Goal: Task Accomplishment & Management: Use online tool/utility

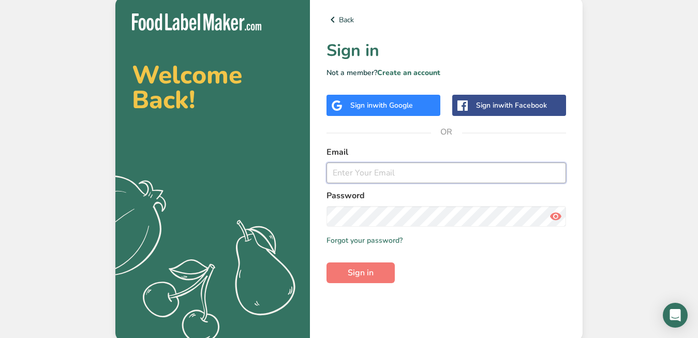
click at [405, 172] on input "email" at bounding box center [447, 173] width 240 height 21
type input "[EMAIL_ADDRESS][DOMAIN_NAME]"
click at [327, 262] on button "Sign in" at bounding box center [361, 272] width 68 height 21
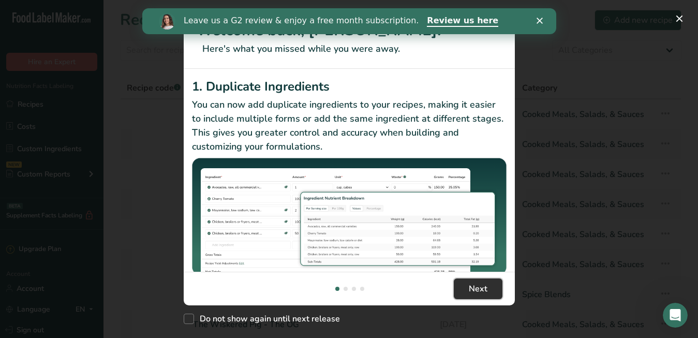
click at [478, 289] on span "Next" at bounding box center [478, 289] width 19 height 12
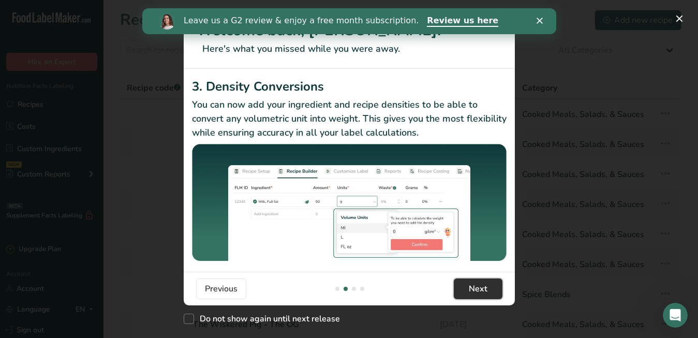
click at [478, 289] on span "Next" at bounding box center [478, 289] width 19 height 12
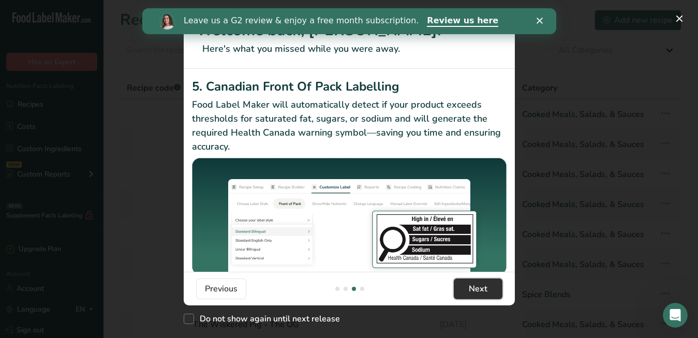
click at [478, 289] on span "Next" at bounding box center [478, 289] width 19 height 12
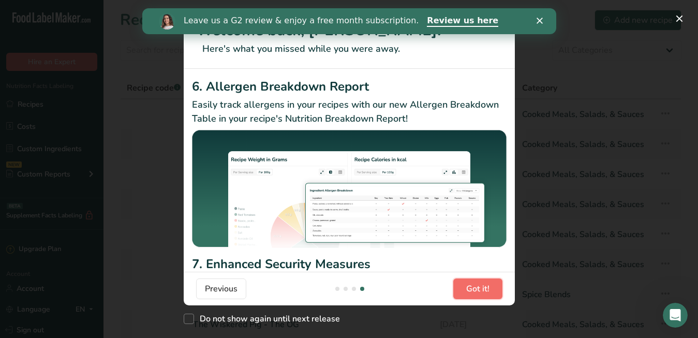
click at [478, 289] on span "Got it!" at bounding box center [477, 289] width 23 height 12
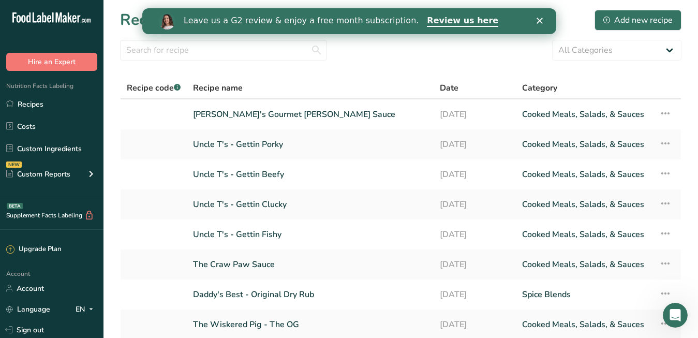
click at [539, 23] on icon "Close" at bounding box center [539, 21] width 6 height 6
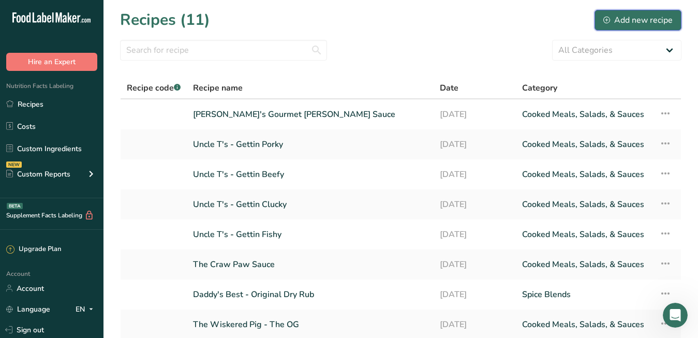
click at [605, 20] on icon at bounding box center [607, 20] width 7 height 7
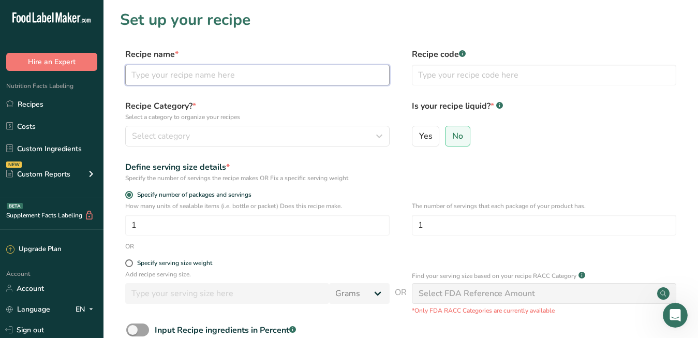
click at [256, 82] on input "text" at bounding box center [257, 75] width 265 height 21
type input "[PERSON_NAME]'s BBQ Finishing Sauce"
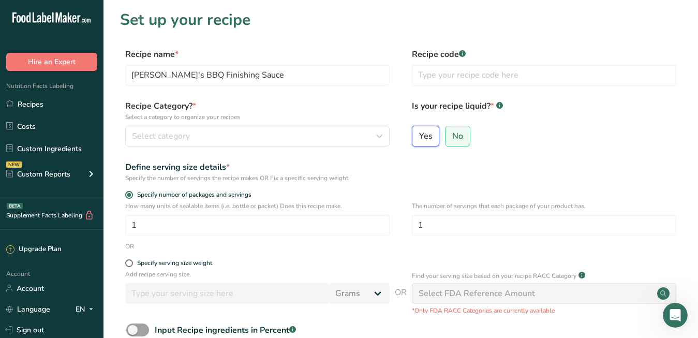
click at [416, 137] on input "Yes" at bounding box center [416, 136] width 7 height 7
radio input "true"
radio input "false"
select select "22"
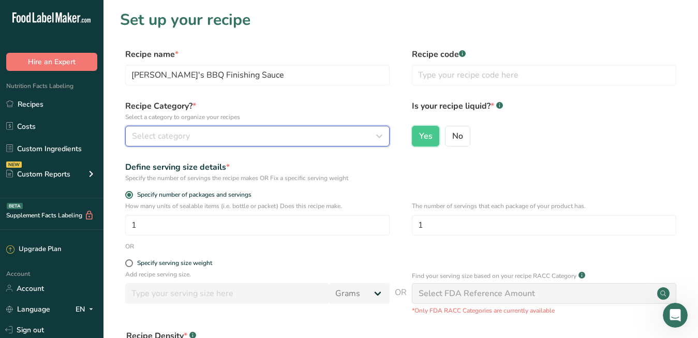
click at [378, 135] on icon "button" at bounding box center [379, 136] width 12 height 19
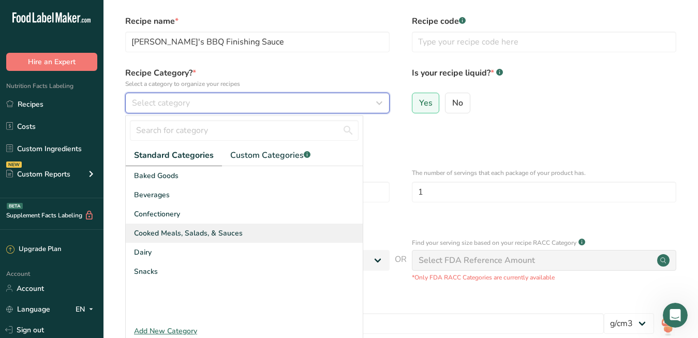
scroll to position [36, 0]
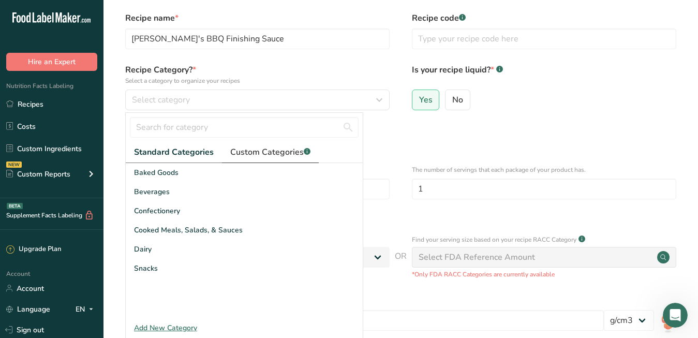
click at [266, 156] on span "Custom Categories .a-a{fill:#347362;}.b-a{fill:#fff;}" at bounding box center [270, 152] width 80 height 12
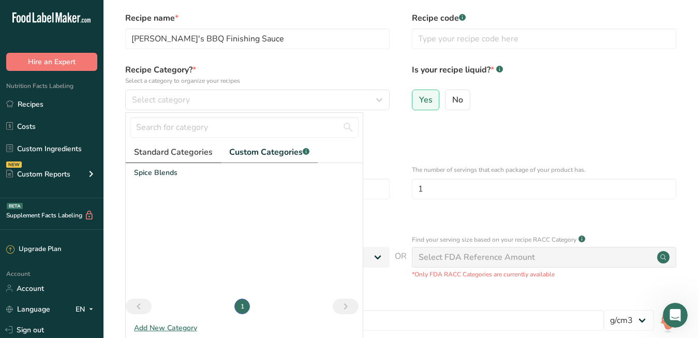
click at [189, 157] on span "Standard Categories" at bounding box center [173, 152] width 79 height 12
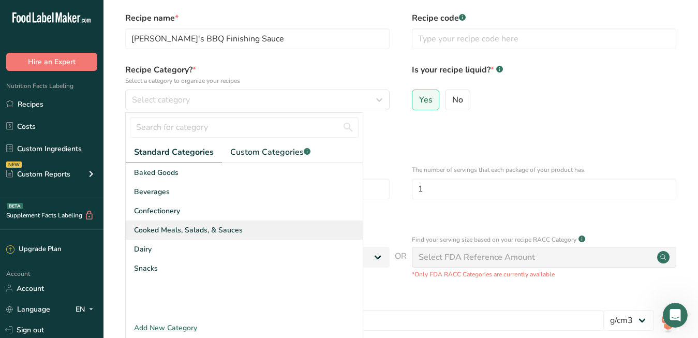
click at [191, 235] on span "Cooked Meals, Salads, & Sauces" at bounding box center [188, 230] width 109 height 11
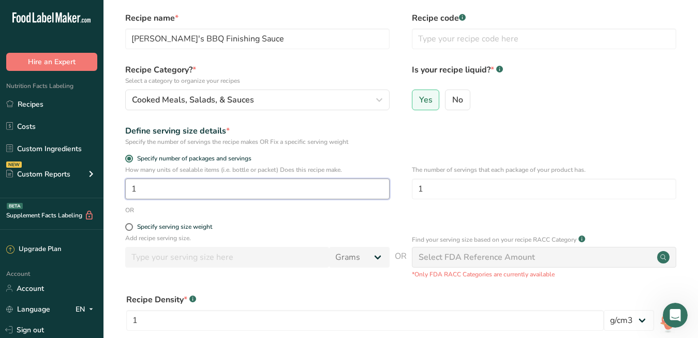
drag, startPoint x: 162, startPoint y: 193, endPoint x: 120, endPoint y: 187, distance: 41.8
click at [120, 189] on div "How many units of sealable items (i.e. bottle or packet) Does this recipe make.…" at bounding box center [401, 185] width 562 height 40
type input "5.5"
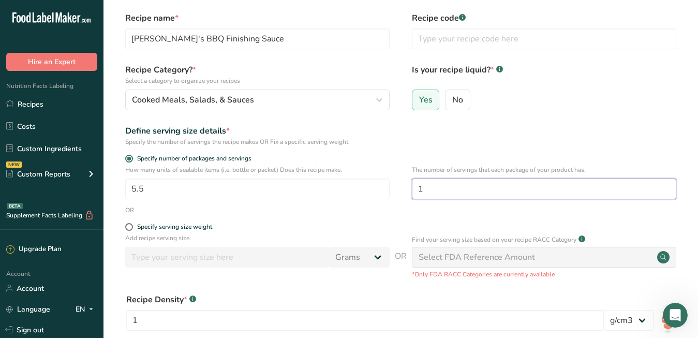
drag, startPoint x: 432, startPoint y: 188, endPoint x: 408, endPoint y: 189, distance: 23.8
click at [408, 189] on div "How many units of sealable items (i.e. bottle or packet) Does this recipe make.…" at bounding box center [401, 185] width 562 height 40
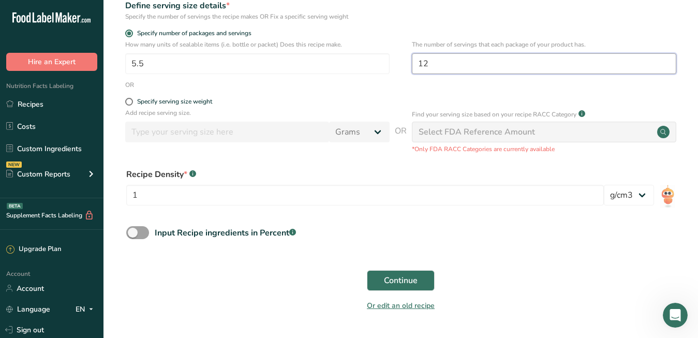
scroll to position [163, 0]
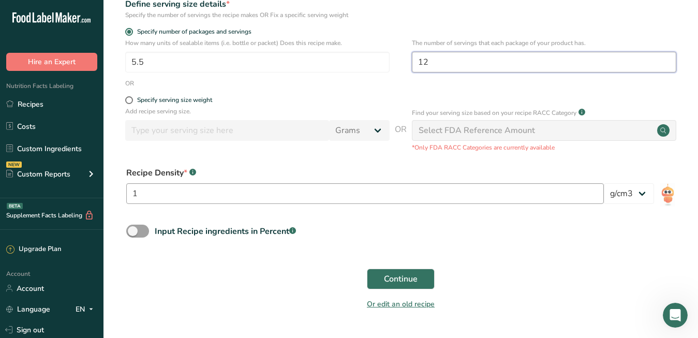
type input "12"
click at [521, 193] on input "1" at bounding box center [365, 193] width 478 height 21
type input "1.05"
click at [318, 297] on div "Or edit an old recipe" at bounding box center [401, 306] width 562 height 21
click at [394, 283] on span "Continue" at bounding box center [401, 279] width 34 height 12
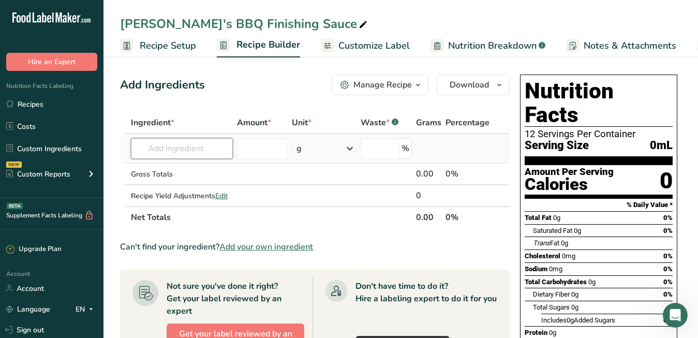
click at [203, 150] on input "text" at bounding box center [182, 148] width 102 height 21
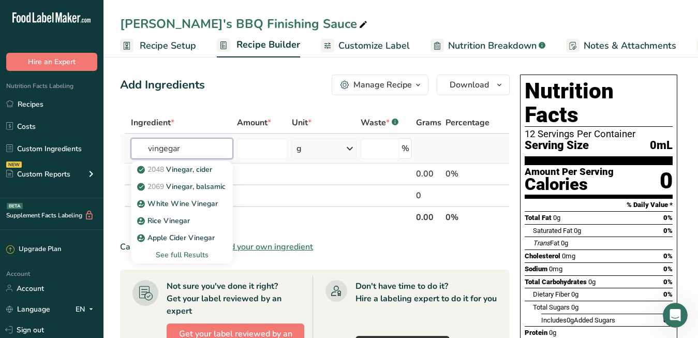
type input "vingegar"
click at [174, 254] on div "See full Results" at bounding box center [181, 255] width 85 height 11
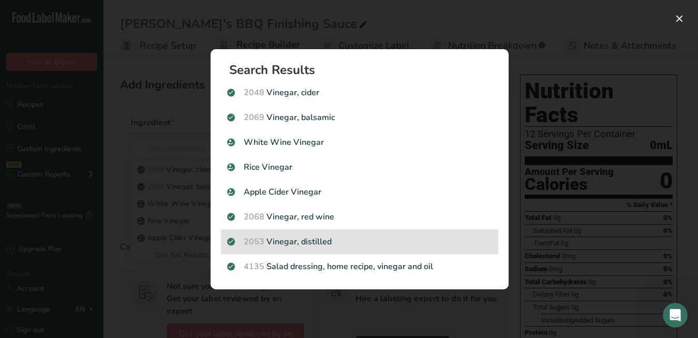
click at [371, 236] on p "2053 Vinegar, distilled" at bounding box center [359, 242] width 265 height 12
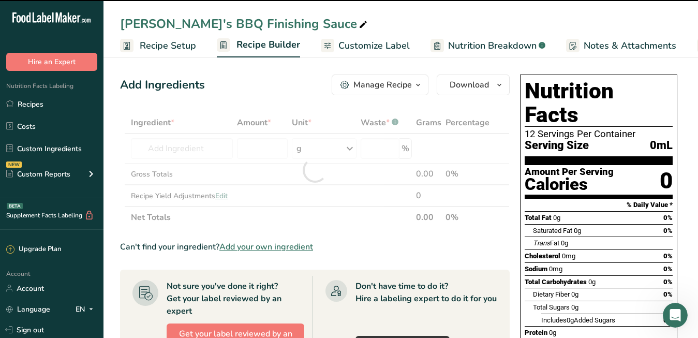
type input "0"
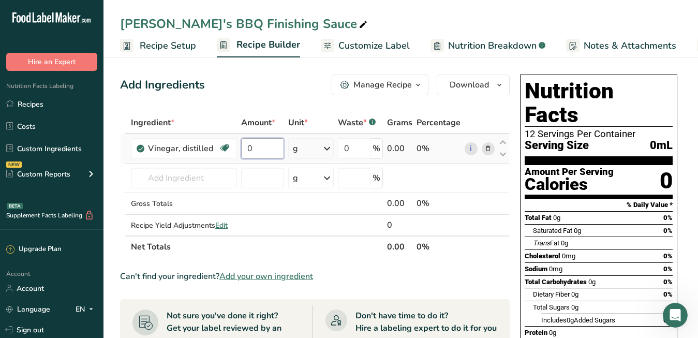
drag, startPoint x: 271, startPoint y: 146, endPoint x: 239, endPoint y: 149, distance: 31.7
click at [239, 149] on td "0" at bounding box center [262, 149] width 47 height 30
type input "64"
click at [326, 147] on div "Ingredient * Amount * Unit * Waste * .a-a{fill:#347362;}.b-a{fill:#fff;} Grams …" at bounding box center [315, 185] width 390 height 146
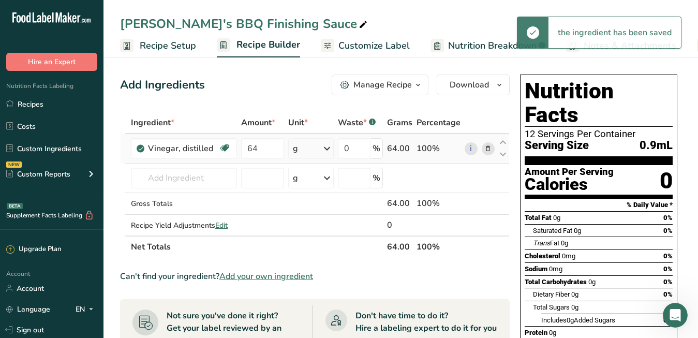
click at [331, 149] on icon at bounding box center [327, 148] width 12 height 19
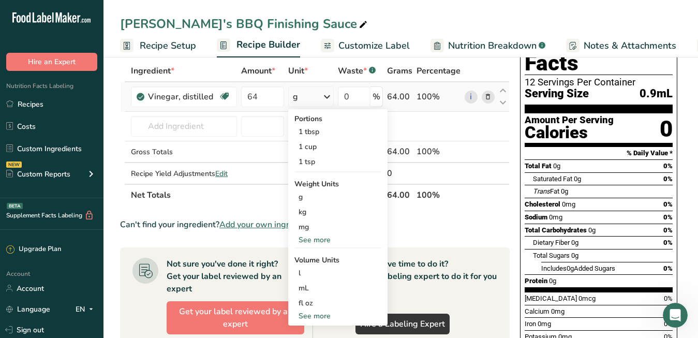
scroll to position [56, 0]
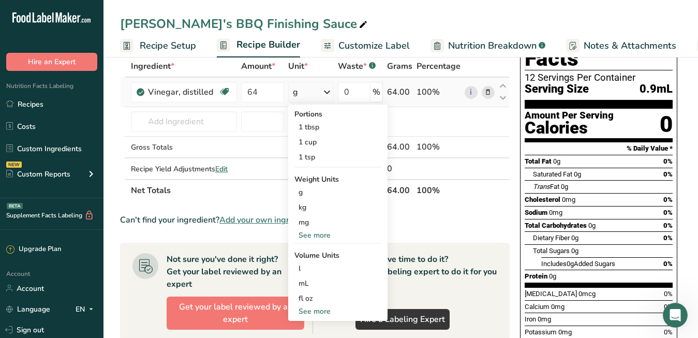
click at [323, 235] on div "See more" at bounding box center [338, 235] width 87 height 11
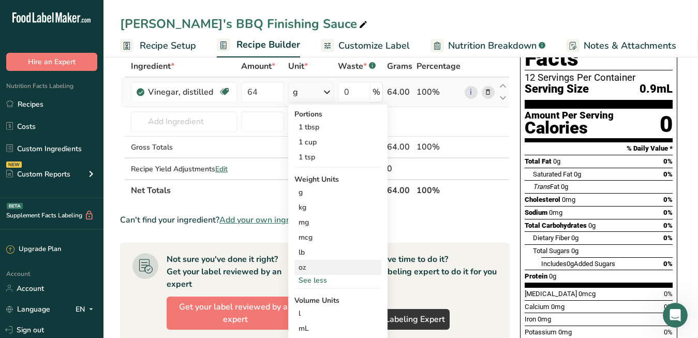
click at [317, 266] on div "oz" at bounding box center [338, 267] width 87 height 15
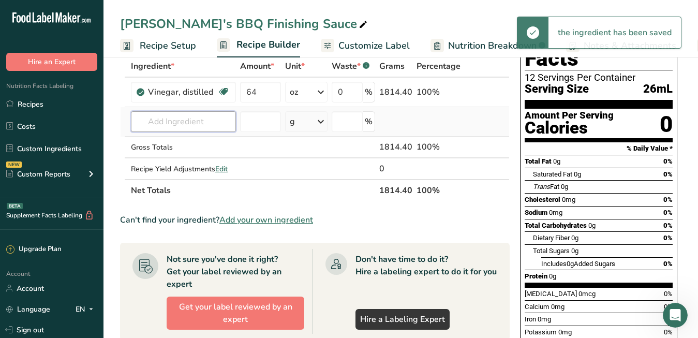
click at [217, 123] on input "text" at bounding box center [183, 121] width 105 height 21
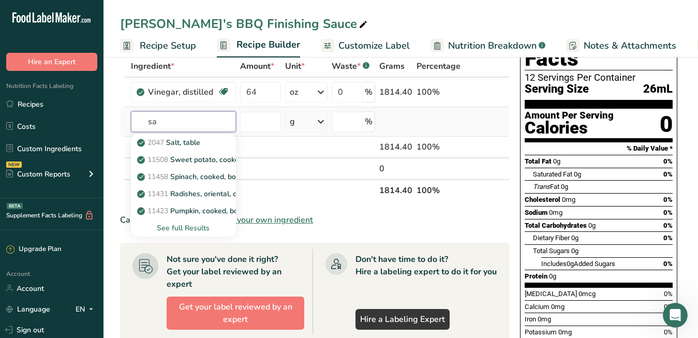
type input "s"
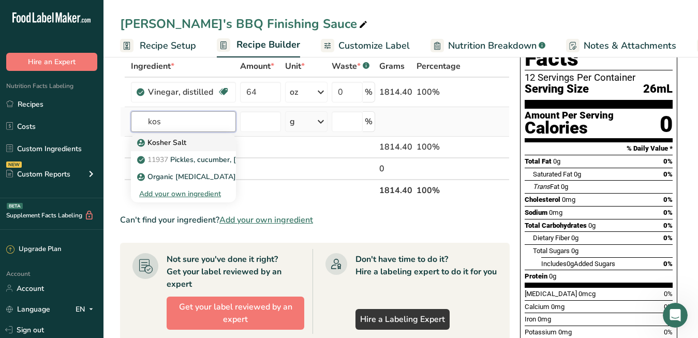
type input "kos"
click at [183, 148] on p "Kosher Salt" at bounding box center [162, 142] width 47 height 11
type input "Kosher Salt"
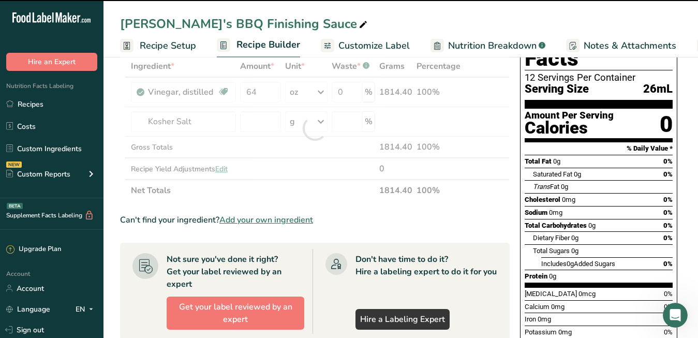
type input "0"
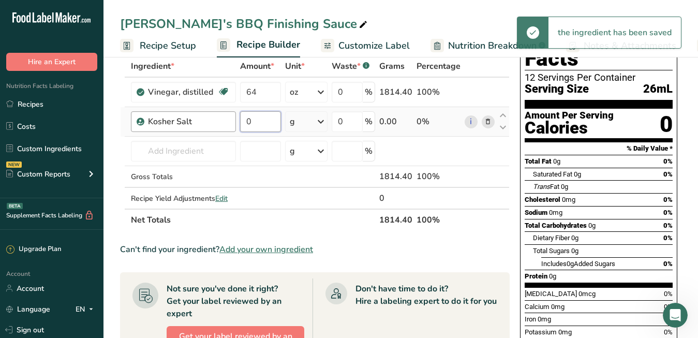
drag, startPoint x: 259, startPoint y: 123, endPoint x: 231, endPoint y: 123, distance: 27.4
click at [231, 123] on tr "Kosher Salt 0 g Weight Units g kg mg See more Volume Units l Volume units requi…" at bounding box center [315, 122] width 389 height 30
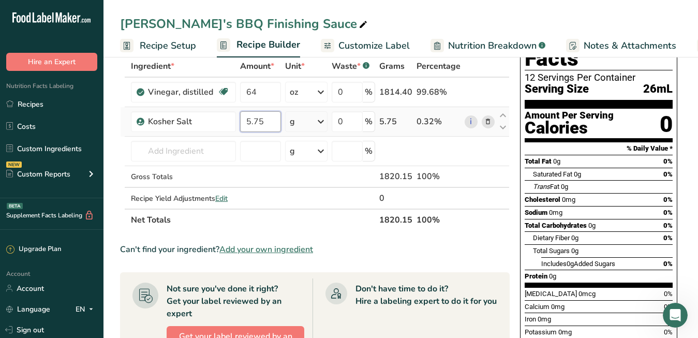
type input "5.75"
click at [302, 123] on div "Ingredient * Amount * Unit * Waste * .a-a{fill:#347362;}.b-a{fill:#fff;} Grams …" at bounding box center [315, 142] width 390 height 175
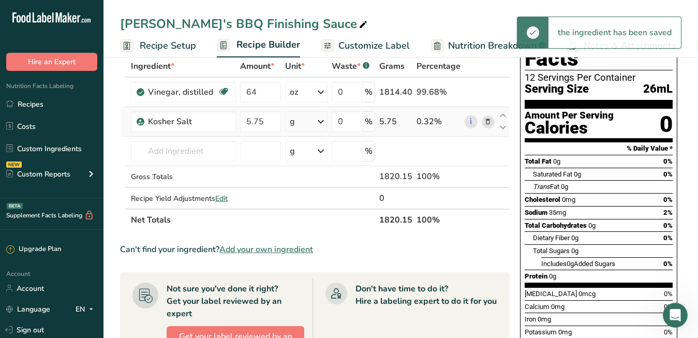
click at [324, 123] on icon at bounding box center [321, 121] width 12 height 19
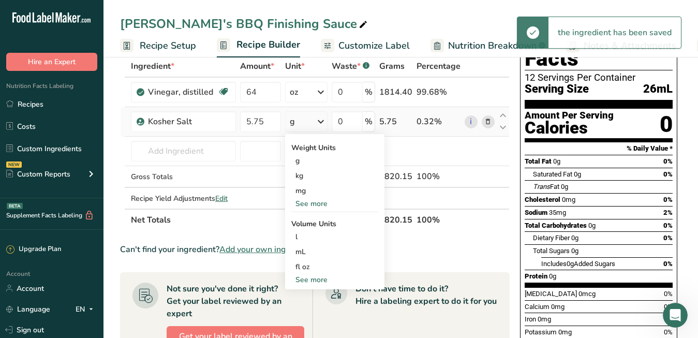
click at [310, 203] on div "See more" at bounding box center [334, 203] width 87 height 11
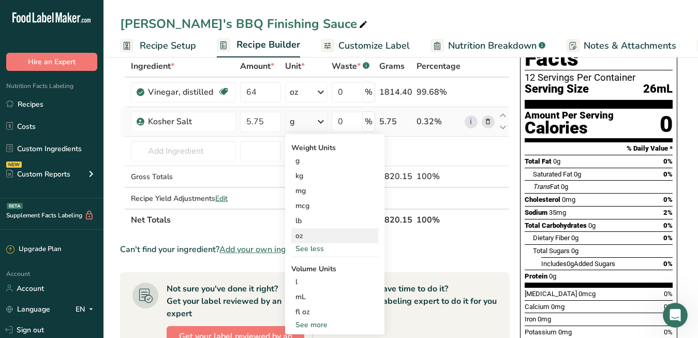
click at [302, 233] on div "oz" at bounding box center [334, 235] width 87 height 15
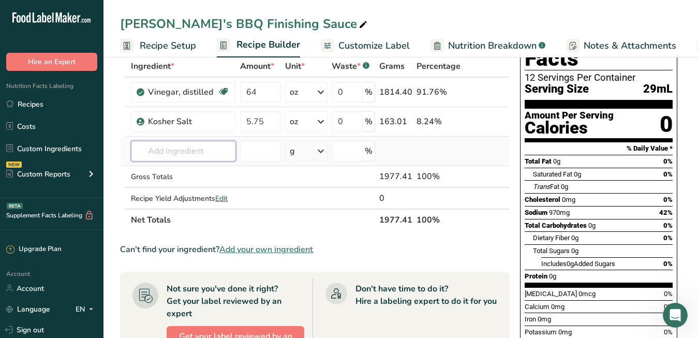
click at [185, 157] on input "text" at bounding box center [183, 151] width 105 height 21
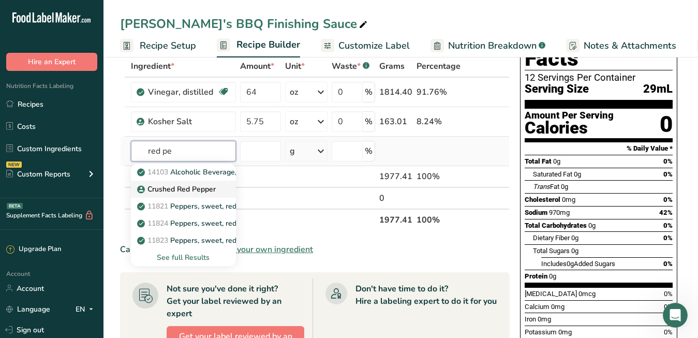
type input "red pe"
click at [183, 191] on p "Crushed Red Pepper" at bounding box center [177, 189] width 77 height 11
type input "Crushed Red Pepper"
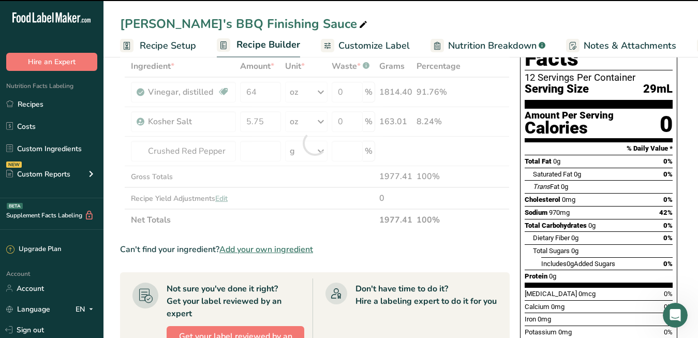
type input "0"
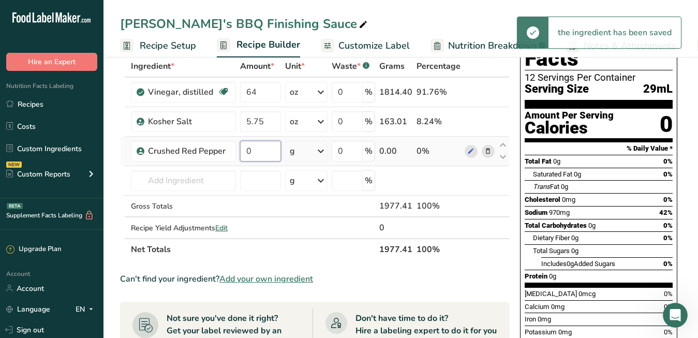
drag, startPoint x: 258, startPoint y: 153, endPoint x: 243, endPoint y: 153, distance: 15.0
click at [243, 153] on input "0" at bounding box center [260, 151] width 41 height 21
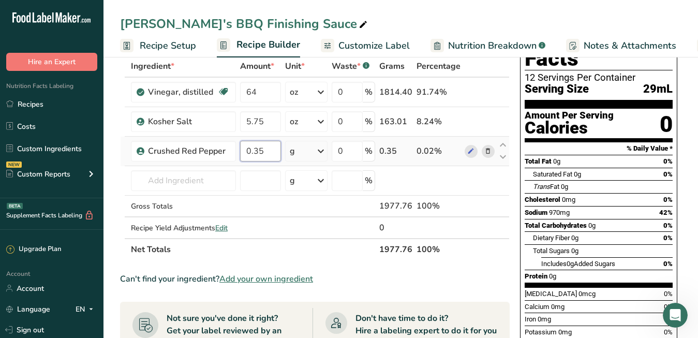
type input "0.35"
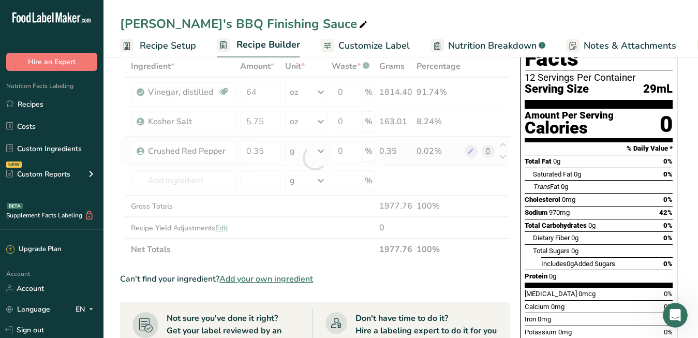
click at [323, 150] on div "Ingredient * Amount * Unit * Waste * .a-a{fill:#347362;}.b-a{fill:#fff;} Grams …" at bounding box center [315, 157] width 390 height 205
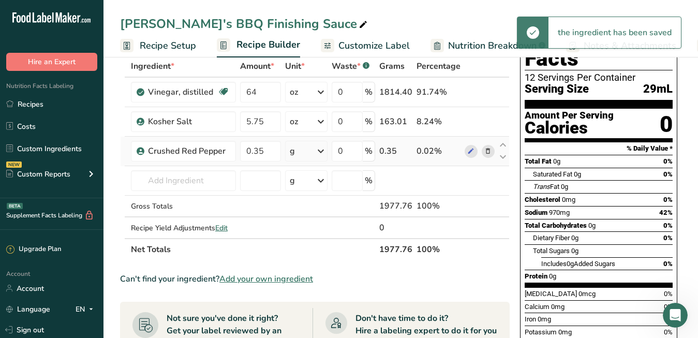
click at [323, 151] on icon at bounding box center [321, 151] width 12 height 19
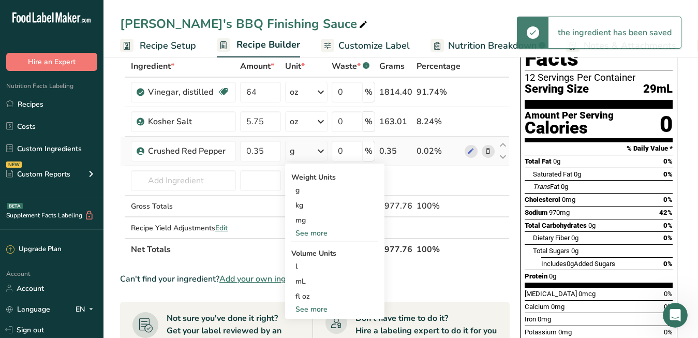
click at [309, 236] on div "See more" at bounding box center [334, 233] width 87 height 11
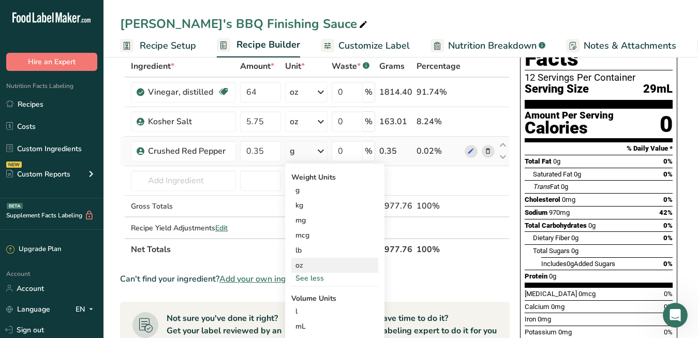
click at [303, 266] on div "oz" at bounding box center [334, 265] width 87 height 15
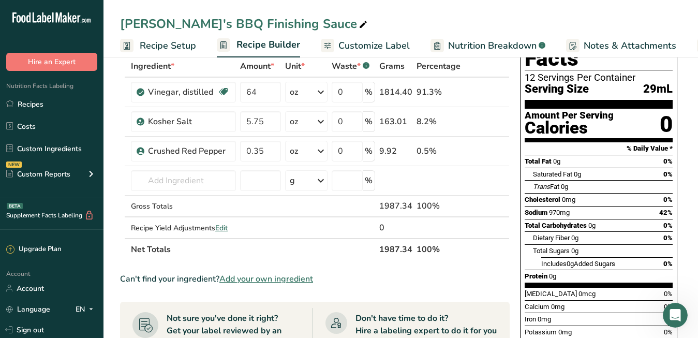
click at [338, 252] on th "Net Totals" at bounding box center [253, 249] width 248 height 22
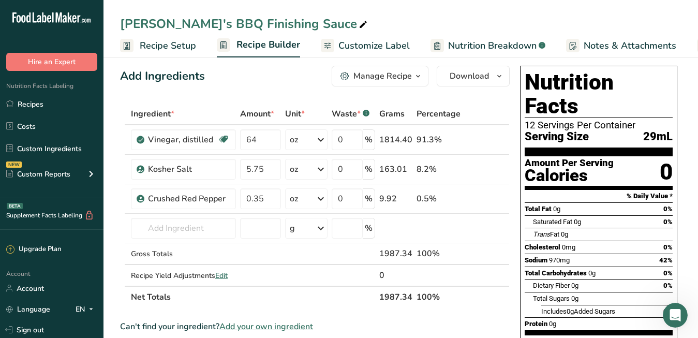
scroll to position [0, 0]
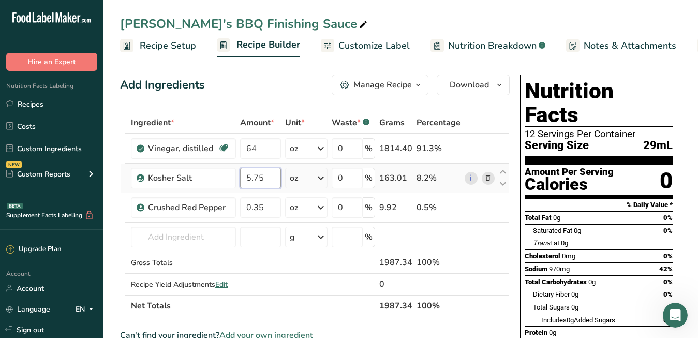
click at [265, 181] on input "5.75" at bounding box center [260, 178] width 41 height 21
type input "5"
click at [292, 276] on div "Ingredient * Amount * Unit * Waste * .a-a{fill:#347362;}.b-a{fill:#fff;} Grams …" at bounding box center [315, 214] width 390 height 205
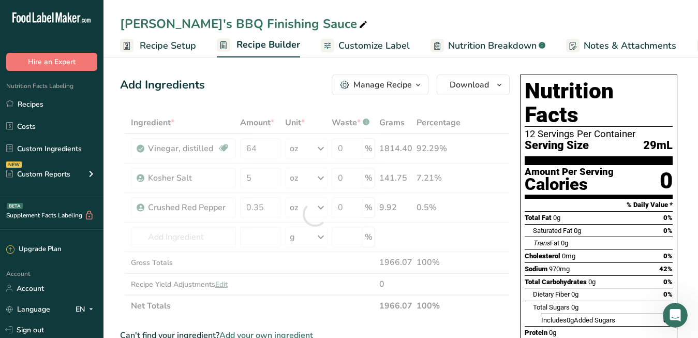
click at [303, 270] on div at bounding box center [315, 214] width 390 height 205
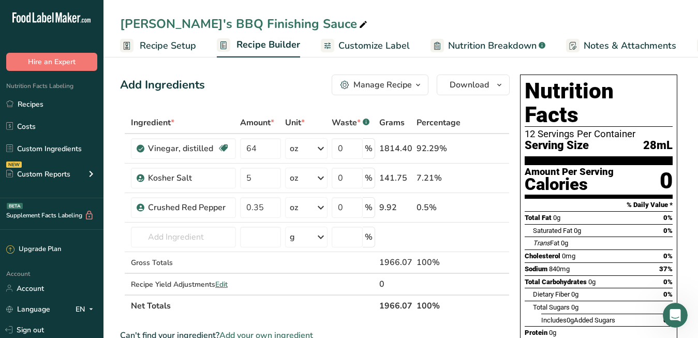
click at [353, 48] on span "Customize Label" at bounding box center [374, 46] width 71 height 14
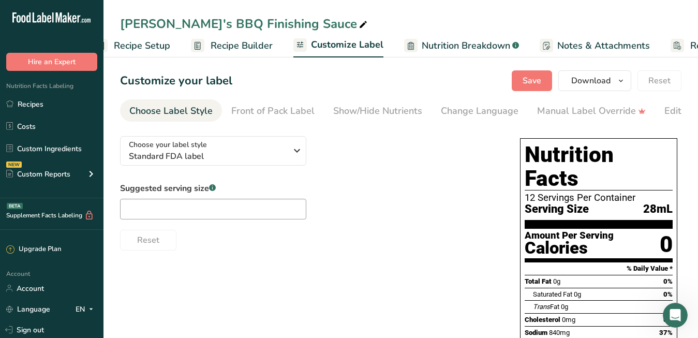
scroll to position [0, 98]
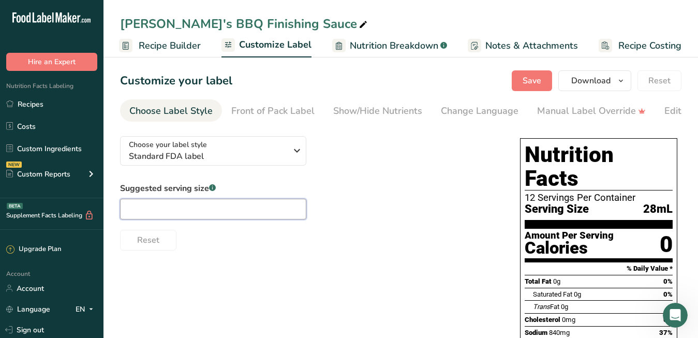
click at [189, 217] on input "text" at bounding box center [213, 209] width 186 height 21
type input "t"
click at [174, 49] on span "Recipe Builder" at bounding box center [170, 46] width 62 height 14
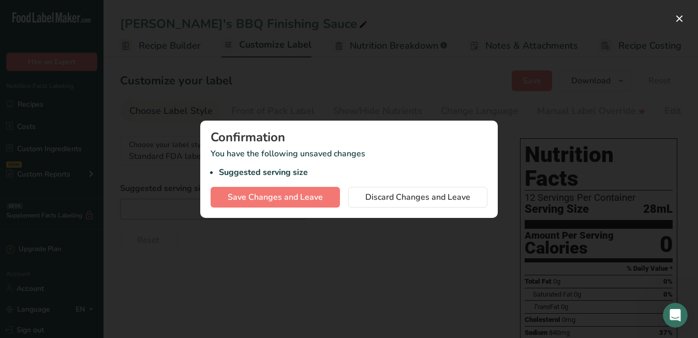
click at [401, 157] on p "You have the following unsaved changes Suggested serving size" at bounding box center [349, 163] width 277 height 31
click at [330, 189] on button "Save Changes and Leave" at bounding box center [275, 197] width 129 height 21
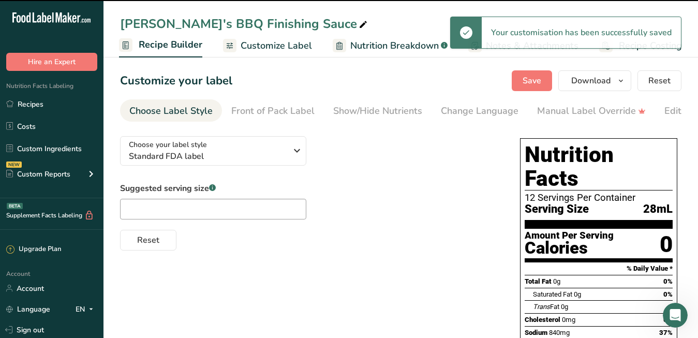
scroll to position [0, 98]
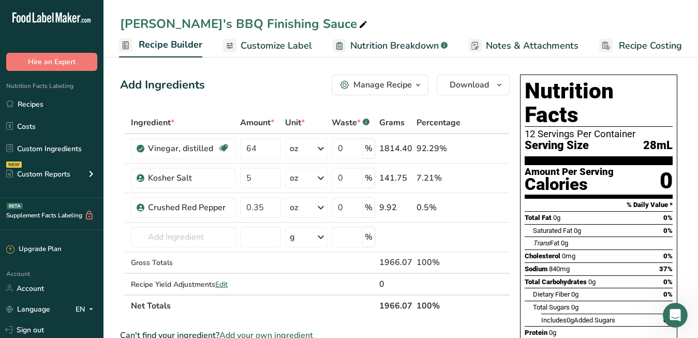
click at [166, 46] on span "Recipe Builder" at bounding box center [171, 45] width 64 height 14
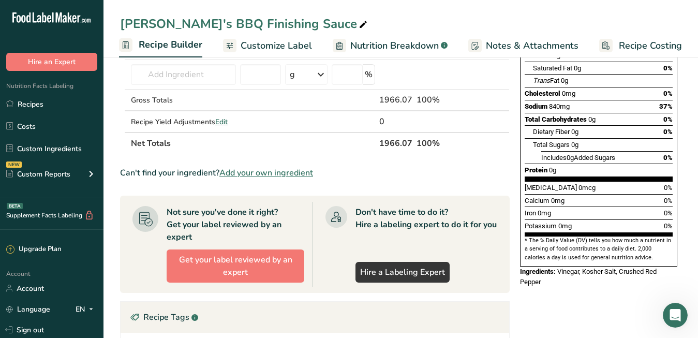
scroll to position [0, 0]
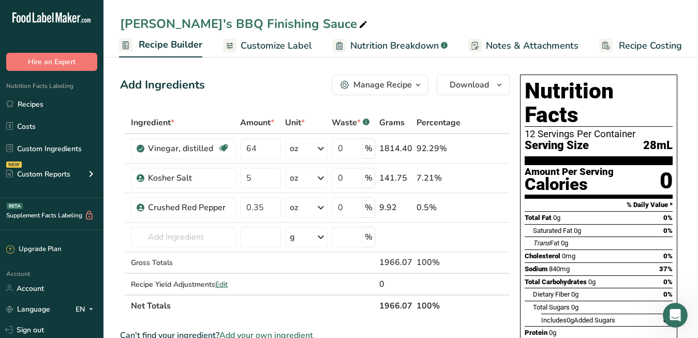
click at [359, 89] on div "Manage Recipe" at bounding box center [383, 85] width 58 height 12
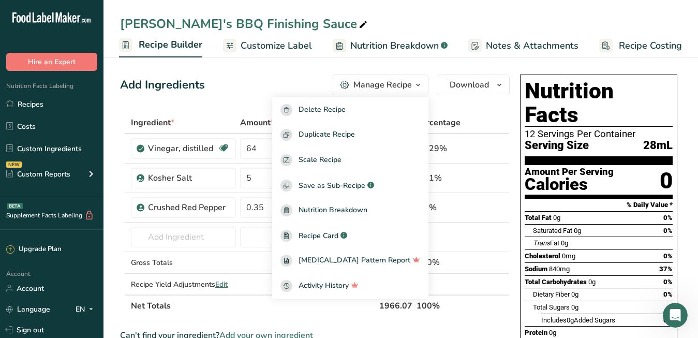
click at [315, 81] on div "Add Ingredients Manage Recipe Delete Recipe Duplicate Recipe Scale Recipe Save …" at bounding box center [315, 85] width 390 height 21
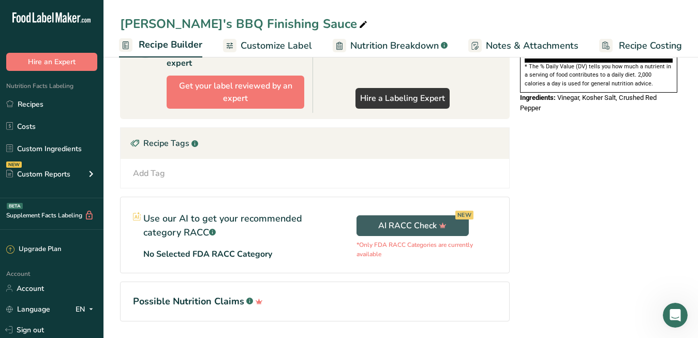
scroll to position [370, 0]
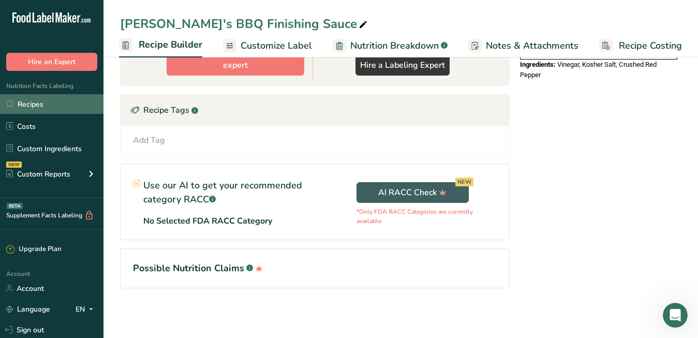
click at [66, 105] on link "Recipes" at bounding box center [52, 104] width 104 height 20
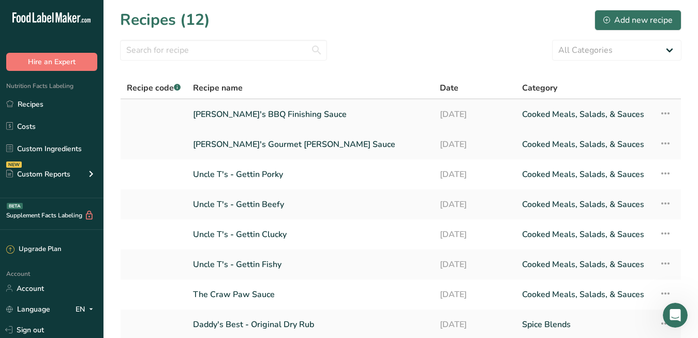
click at [268, 115] on link "[PERSON_NAME]'s BBQ Finishing Sauce" at bounding box center [310, 115] width 235 height 22
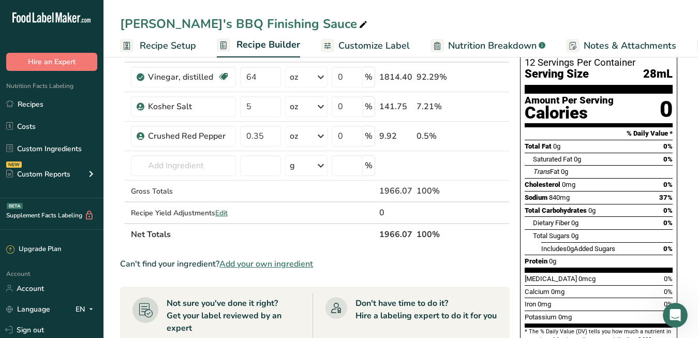
scroll to position [72, 0]
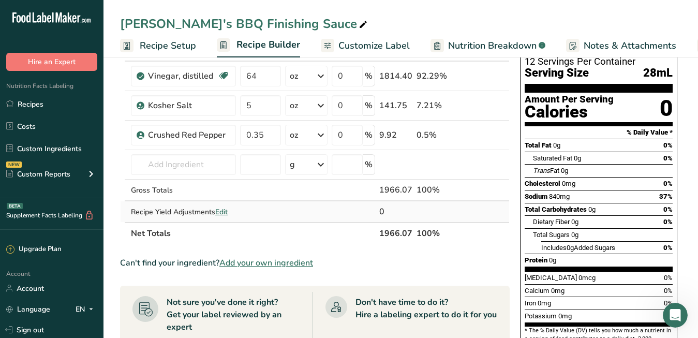
click at [225, 209] on span "Edit" at bounding box center [221, 212] width 12 height 10
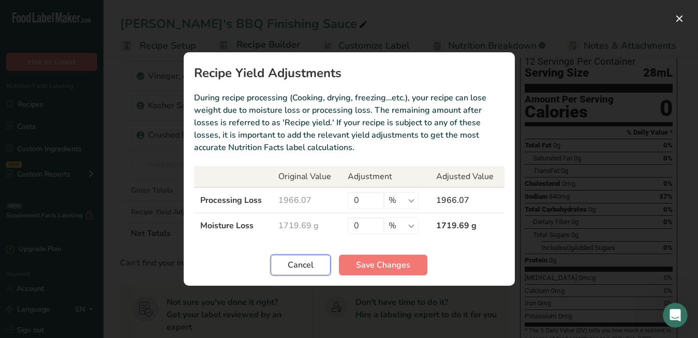
click at [286, 266] on button "Cancel" at bounding box center [301, 265] width 60 height 21
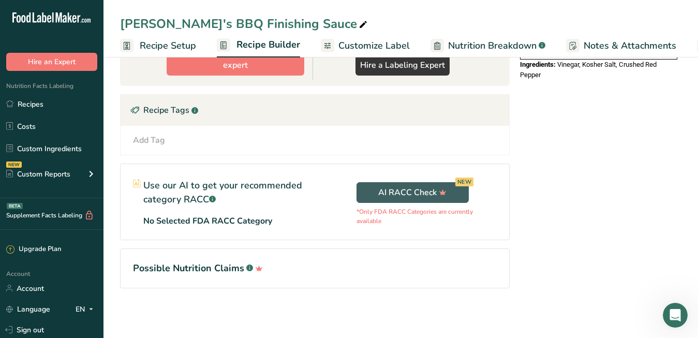
scroll to position [0, 0]
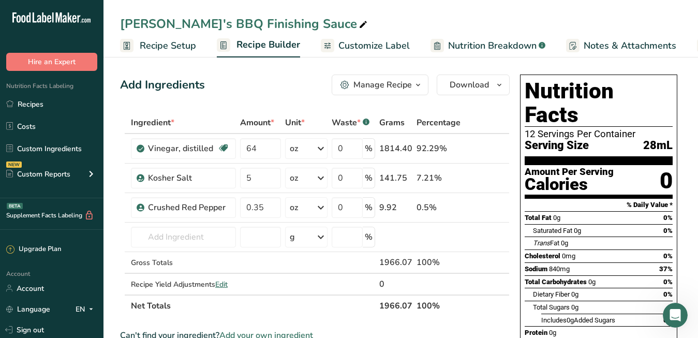
click at [361, 90] on div "Manage Recipe" at bounding box center [383, 85] width 58 height 12
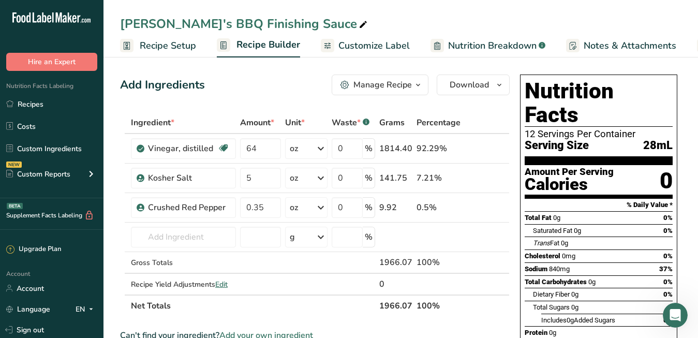
click at [155, 47] on span "Recipe Setup" at bounding box center [168, 46] width 56 height 14
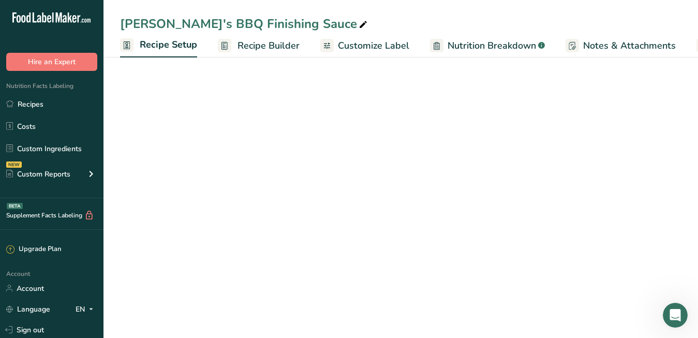
scroll to position [0, 4]
select select "22"
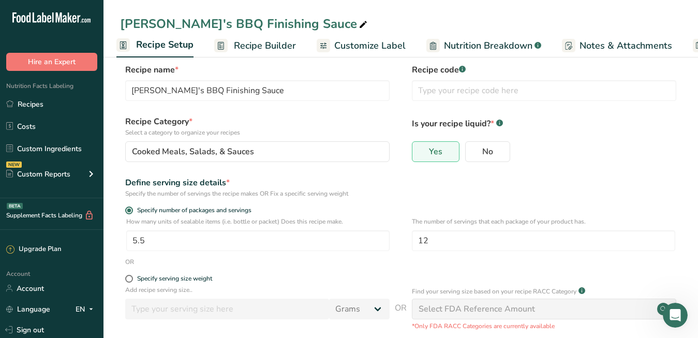
scroll to position [19, 0]
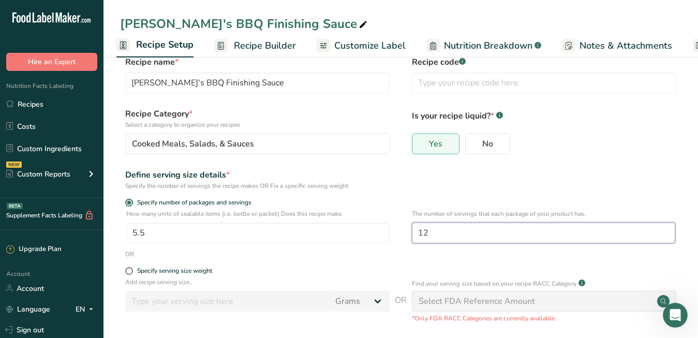
drag, startPoint x: 438, startPoint y: 232, endPoint x: 400, endPoint y: 234, distance: 38.9
click at [401, 234] on div "How many units of sealable items (i.e. bottle or packet) Does this recipe make.…" at bounding box center [401, 229] width 562 height 40
type input "24"
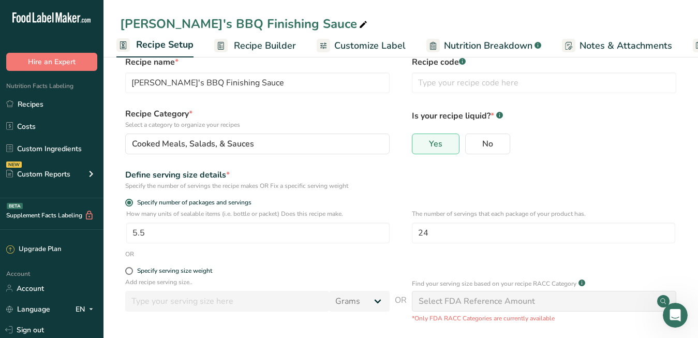
click at [347, 260] on form "Recipe name * [PERSON_NAME]'s BBQ Finishing Sauce Recipe code .a-a{fill:#347362…" at bounding box center [401, 257] width 562 height 402
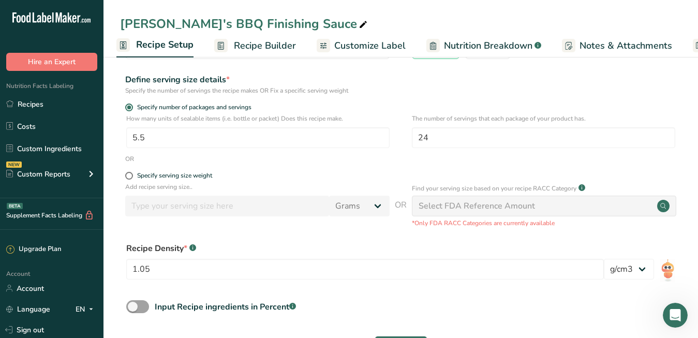
scroll to position [155, 0]
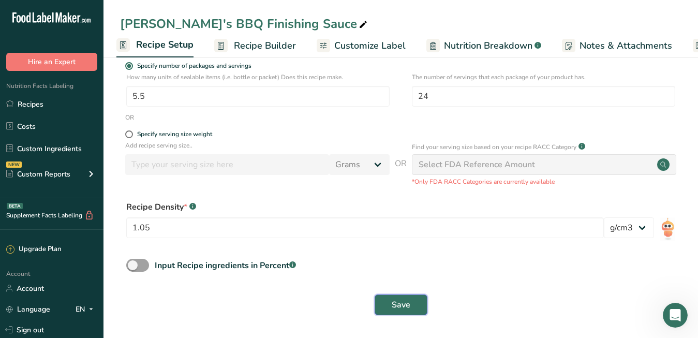
click at [382, 297] on button "Save" at bounding box center [401, 305] width 53 height 21
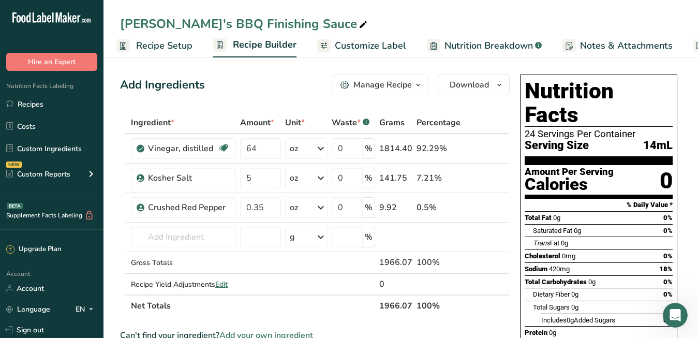
click at [382, 44] on span "Customize Label" at bounding box center [370, 46] width 71 height 14
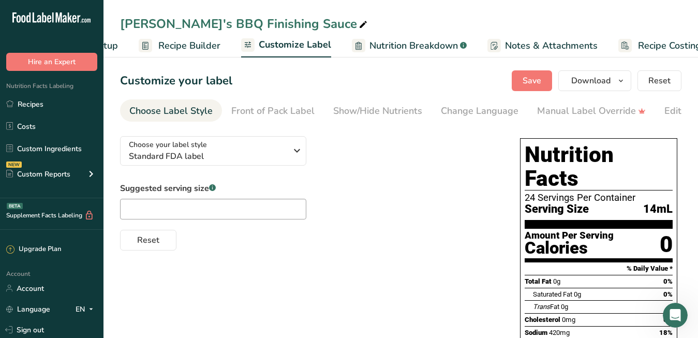
scroll to position [0, 98]
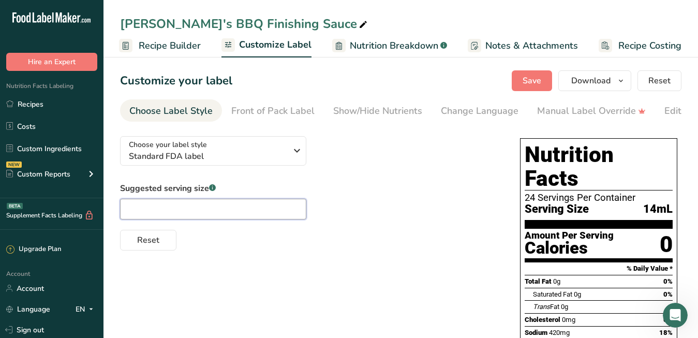
click at [244, 209] on input "text" at bounding box center [213, 209] width 186 height 21
type input "1 tbsp"
click at [302, 270] on div "Choose your label style Standard FDA label USA (FDA) Standard FDA label Tabular…" at bounding box center [401, 326] width 562 height 396
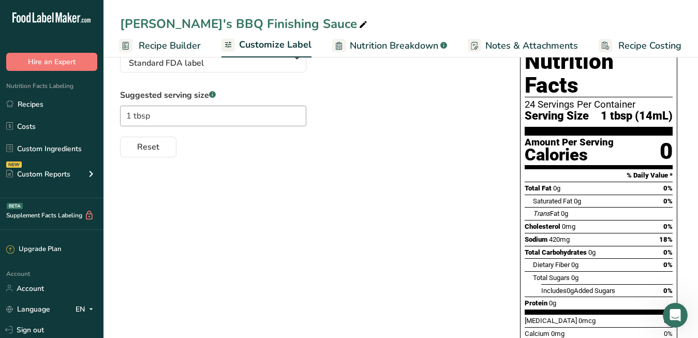
scroll to position [0, 0]
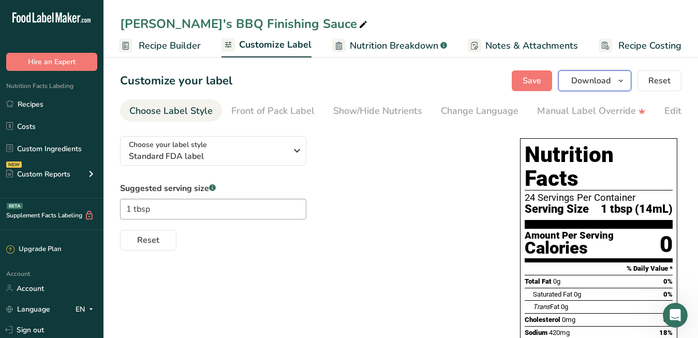
click at [577, 84] on span "Download" at bounding box center [591, 81] width 39 height 12
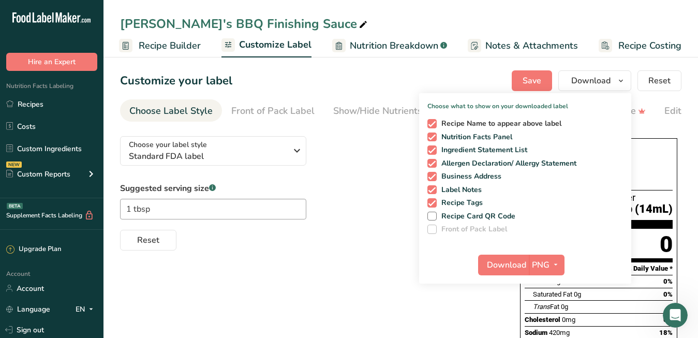
click at [434, 124] on span at bounding box center [432, 123] width 9 height 9
click at [434, 124] on input "Recipe Name to appear above label" at bounding box center [431, 123] width 7 height 7
checkbox input "false"
click at [432, 150] on span at bounding box center [432, 149] width 9 height 9
click at [432, 150] on input "Ingredient Statement List" at bounding box center [431, 150] width 7 height 7
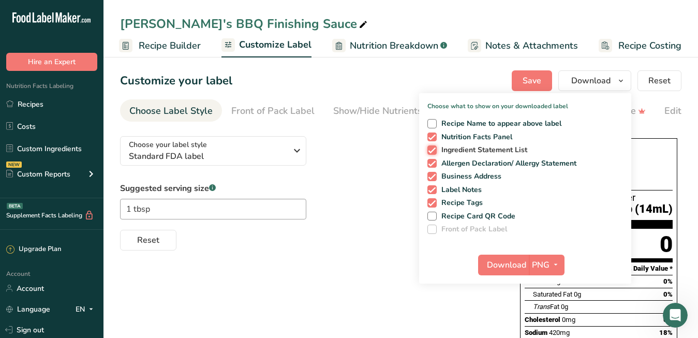
checkbox input "false"
click at [432, 168] on div "Recipe Name to appear above label Nutrition Facts Panel Ingredient Statement Li…" at bounding box center [525, 174] width 212 height 119
click at [432, 177] on span at bounding box center [432, 176] width 9 height 9
click at [432, 177] on input "Business Address" at bounding box center [431, 176] width 7 height 7
checkbox input "false"
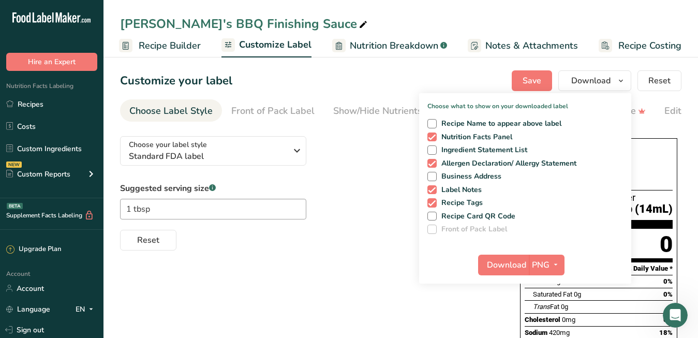
click at [432, 169] on div "Recipe Name to appear above label Nutrition Facts Panel Ingredient Statement Li…" at bounding box center [525, 174] width 212 height 119
click at [431, 191] on span at bounding box center [432, 189] width 9 height 9
click at [431, 191] on input "Label Notes" at bounding box center [431, 189] width 7 height 7
checkbox input "false"
click at [432, 203] on span at bounding box center [432, 202] width 9 height 9
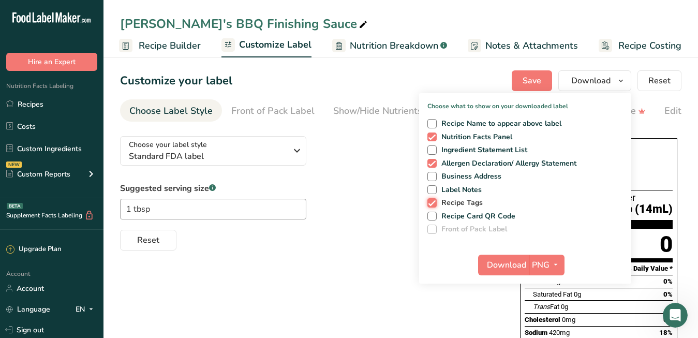
click at [432, 203] on input "Recipe Tags" at bounding box center [431, 202] width 7 height 7
checkbox input "false"
click at [432, 164] on span at bounding box center [432, 163] width 9 height 9
click at [432, 164] on input "Allergen Declaration/ Allergy Statement" at bounding box center [431, 163] width 7 height 7
checkbox input "false"
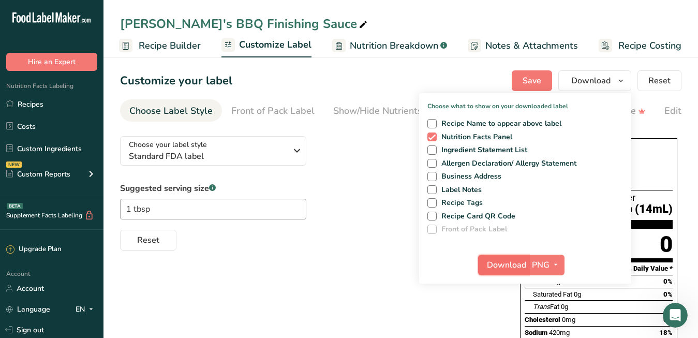
click at [501, 264] on span "Download" at bounding box center [506, 265] width 39 height 12
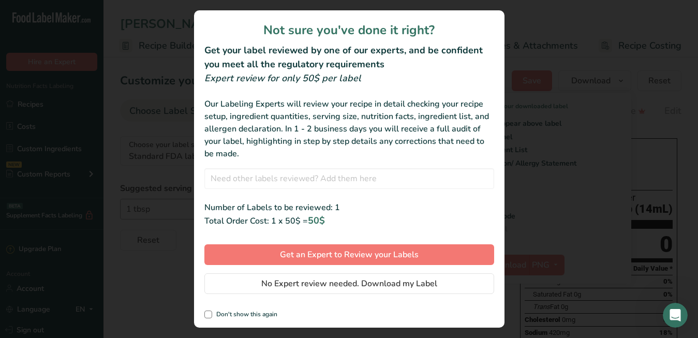
drag, startPoint x: 211, startPoint y: 314, endPoint x: 251, endPoint y: 295, distance: 44.0
click at [211, 314] on span "review labels modal" at bounding box center [208, 315] width 8 height 8
click at [211, 314] on input "Don't show this again" at bounding box center [207, 314] width 7 height 7
checkbox input "true"
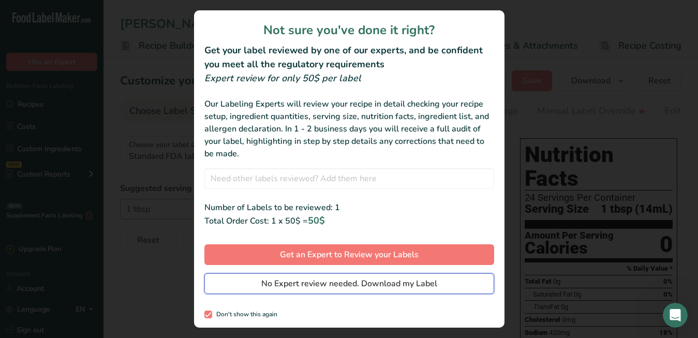
click at [256, 288] on button "No Expert review needed. Download my Label" at bounding box center [349, 283] width 290 height 21
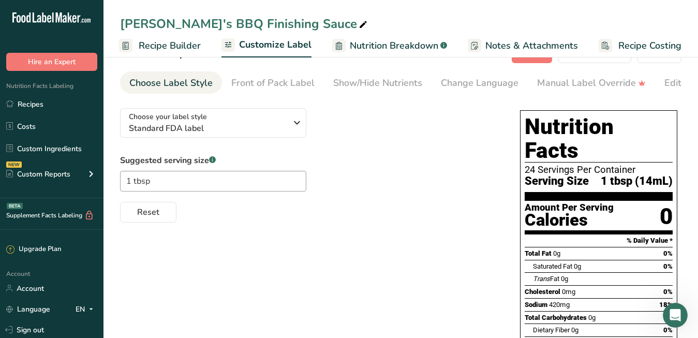
scroll to position [28, 0]
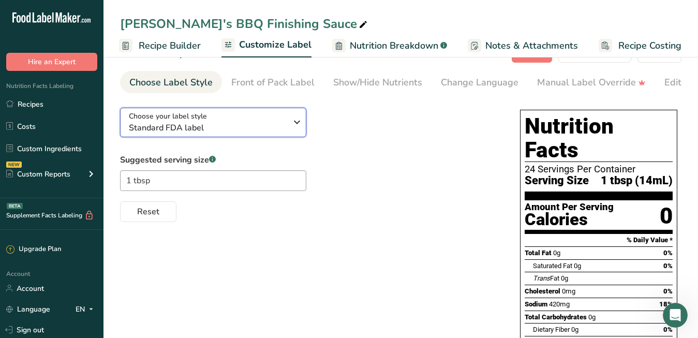
click at [289, 122] on div "Choose your label style Standard FDA label" at bounding box center [212, 122] width 166 height 23
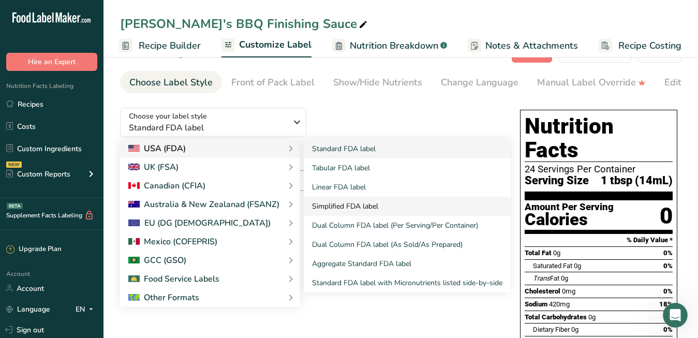
click at [334, 206] on link "Simplified FDA label" at bounding box center [407, 206] width 207 height 19
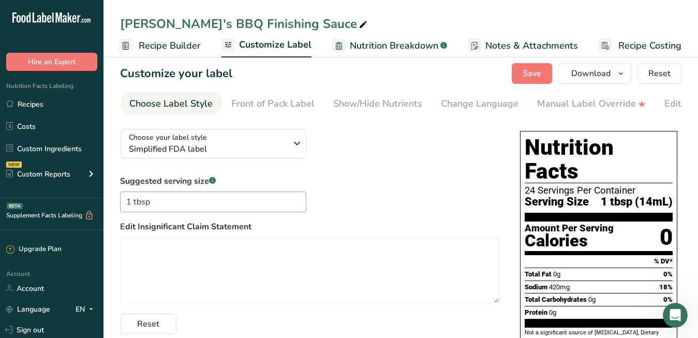
scroll to position [0, 0]
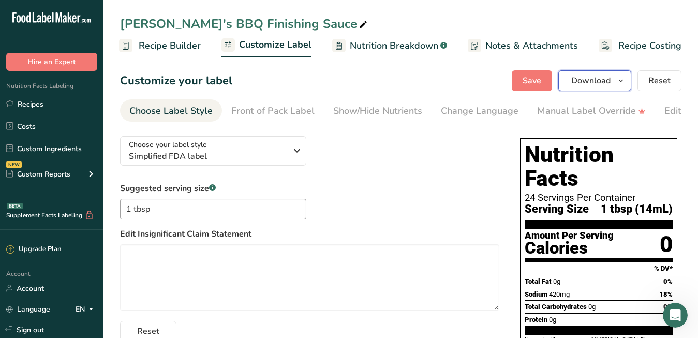
click at [622, 82] on icon "button" at bounding box center [621, 81] width 8 height 13
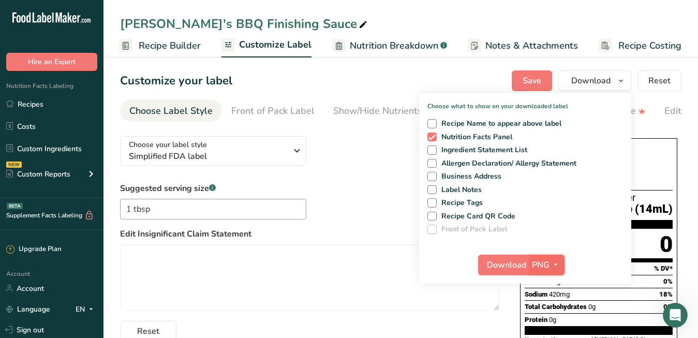
click at [532, 265] on span "PNG" at bounding box center [541, 265] width 18 height 12
click at [517, 267] on span "Download" at bounding box center [506, 265] width 39 height 12
